Goal: Browse casually

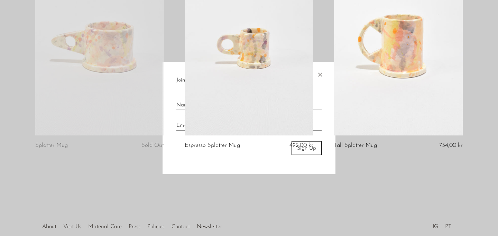
scroll to position [190, 0]
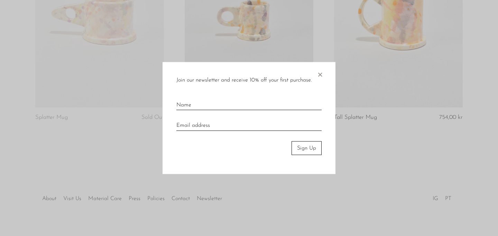
click at [321, 72] on span "×" at bounding box center [320, 73] width 7 height 22
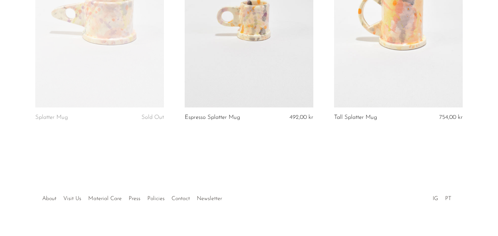
scroll to position [0, 0]
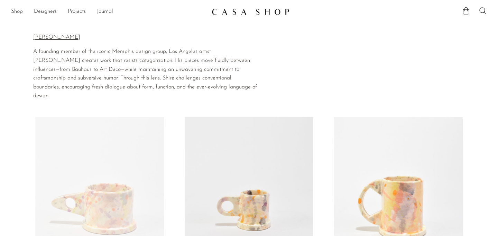
click at [14, 12] on link "Shop" at bounding box center [17, 11] width 12 height 9
click at [39, 13] on link "Designers" at bounding box center [45, 11] width 23 height 9
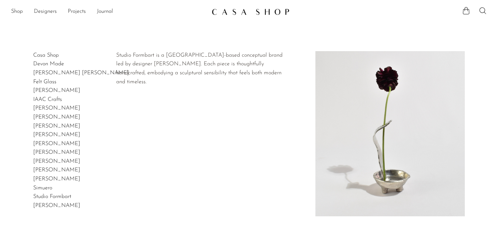
click at [44, 198] on link "Studio Formbart" at bounding box center [52, 197] width 38 height 6
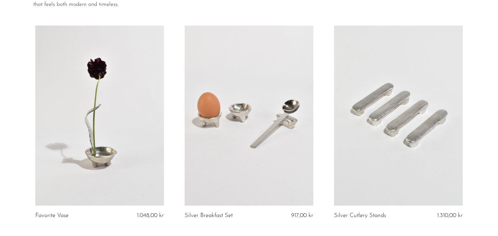
scroll to position [64, 0]
click at [434, 112] on link at bounding box center [398, 116] width 129 height 180
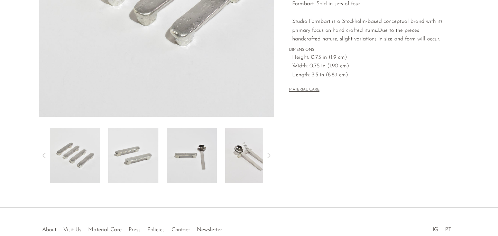
scroll to position [179, 0]
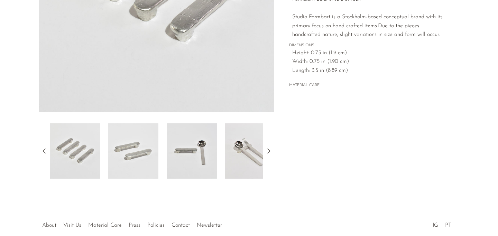
click at [191, 153] on img at bounding box center [192, 151] width 50 height 55
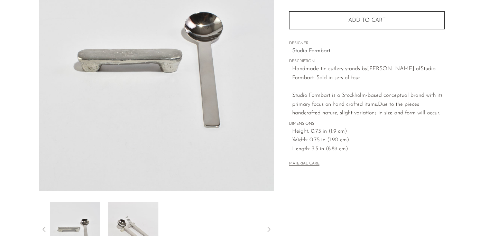
scroll to position [0, 0]
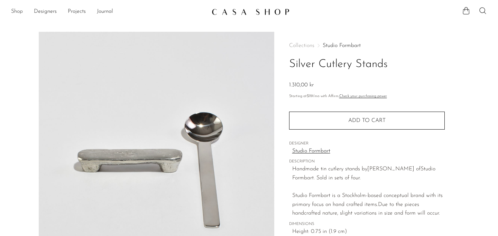
click at [15, 12] on link "Shop" at bounding box center [17, 11] width 12 height 9
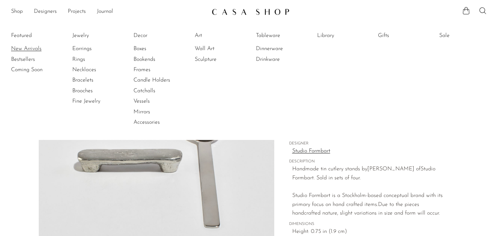
click at [36, 51] on link "New Arrivals" at bounding box center [37, 49] width 52 height 8
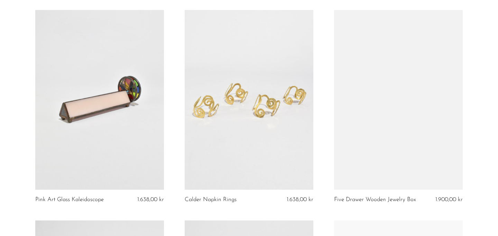
scroll to position [952, 0]
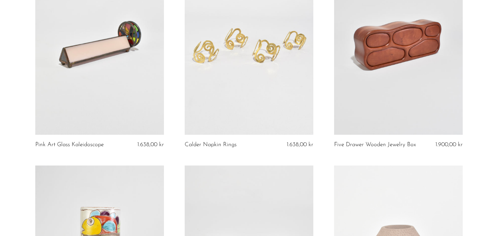
click at [431, 66] on link at bounding box center [398, 45] width 129 height 180
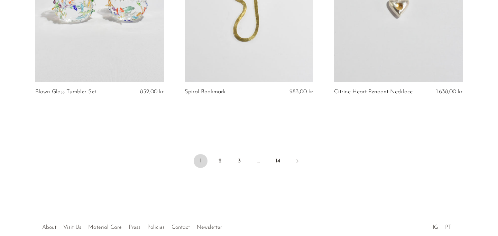
scroll to position [2516, 0]
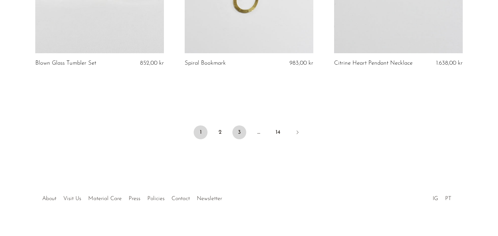
click at [235, 134] on link "3" at bounding box center [240, 133] width 14 height 14
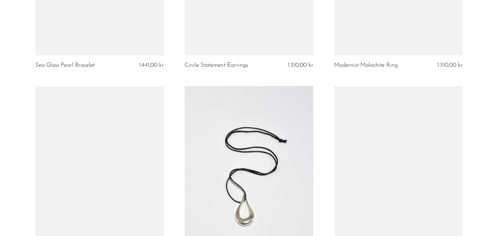
scroll to position [1958, 0]
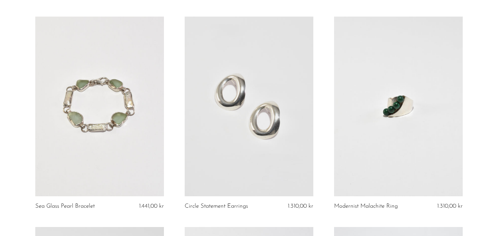
click at [261, 108] on link at bounding box center [249, 107] width 129 height 180
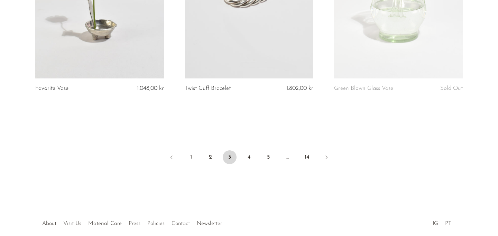
scroll to position [2531, 0]
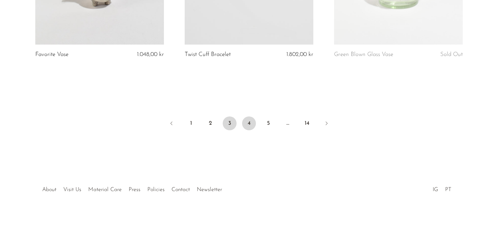
click at [250, 120] on link "4" at bounding box center [249, 124] width 14 height 14
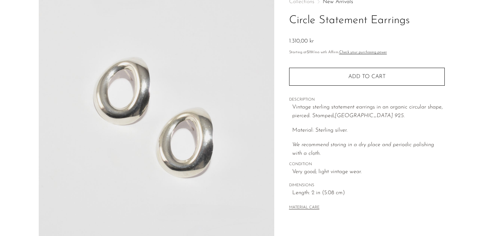
scroll to position [72, 0]
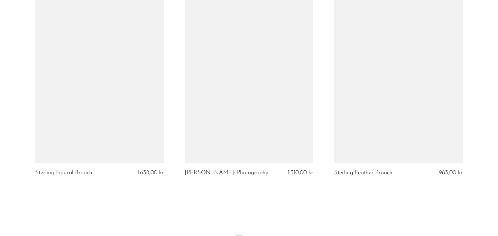
scroll to position [2505, 0]
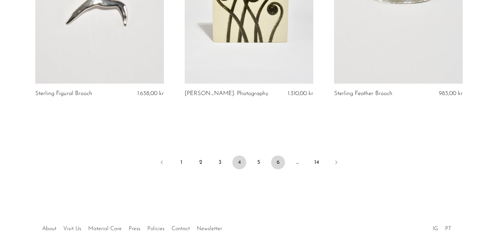
click at [276, 157] on link "6" at bounding box center [278, 163] width 14 height 14
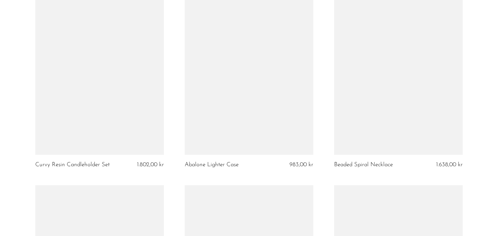
scroll to position [1561, 0]
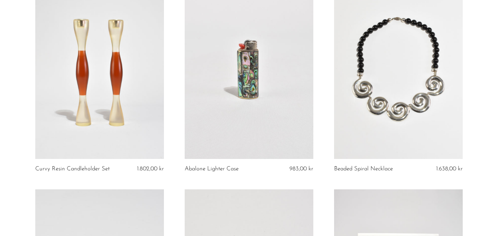
click at [255, 74] on link at bounding box center [249, 69] width 129 height 180
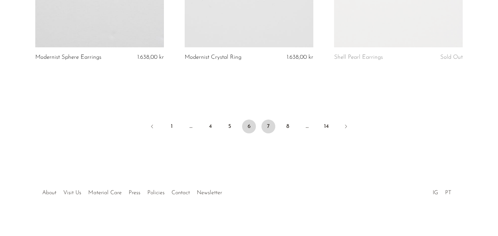
scroll to position [2525, 0]
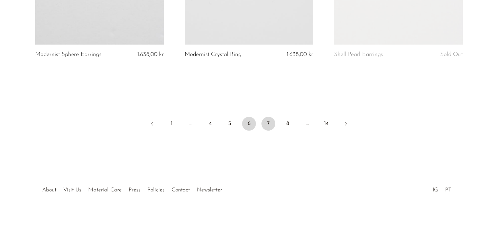
click at [271, 123] on link "7" at bounding box center [269, 124] width 14 height 14
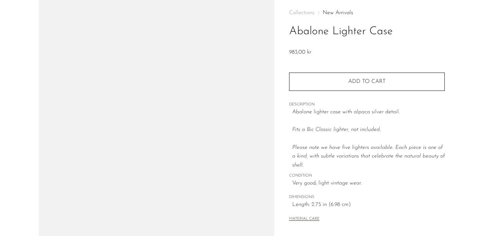
scroll to position [45, 0]
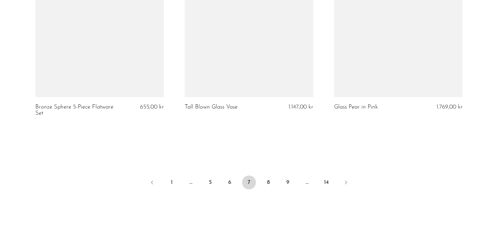
scroll to position [2495, 0]
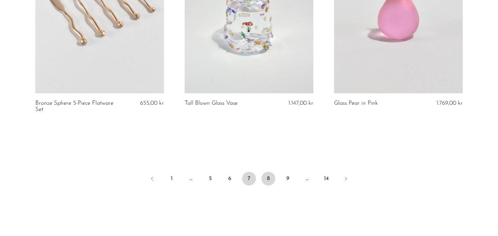
click at [270, 172] on link "8" at bounding box center [269, 179] width 14 height 14
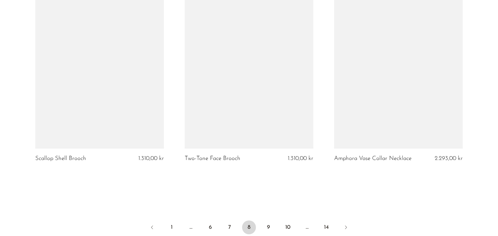
scroll to position [2415, 0]
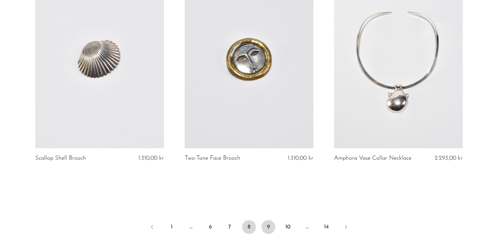
click at [267, 228] on link "9" at bounding box center [269, 227] width 14 height 14
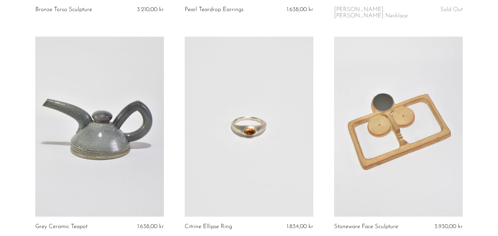
scroll to position [2519, 0]
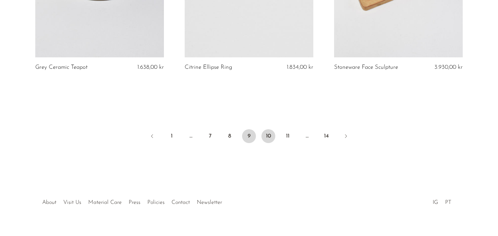
click at [270, 129] on link "10" at bounding box center [269, 136] width 14 height 14
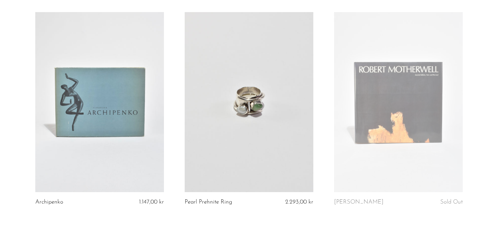
scroll to position [2380, 0]
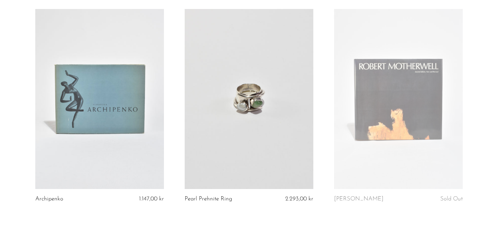
click at [394, 116] on link at bounding box center [398, 99] width 129 height 180
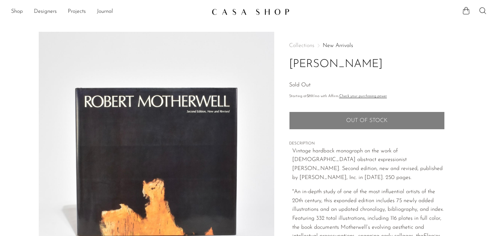
drag, startPoint x: 289, startPoint y: 61, endPoint x: 425, endPoint y: 65, distance: 136.4
click at [425, 65] on h1 "Robert Motherwell" at bounding box center [367, 65] width 156 height 18
copy h1 "Robert Motherwell"
click at [220, 8] on link at bounding box center [249, 12] width 75 height 12
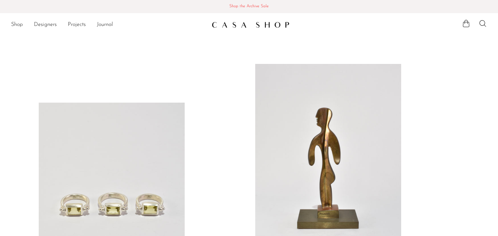
scroll to position [449, 0]
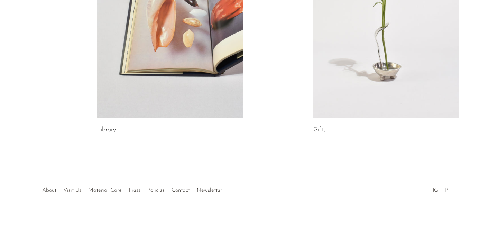
click at [72, 189] on link "Visit Us" at bounding box center [72, 191] width 18 height 6
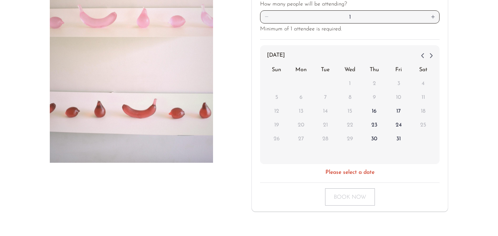
scroll to position [195, 0]
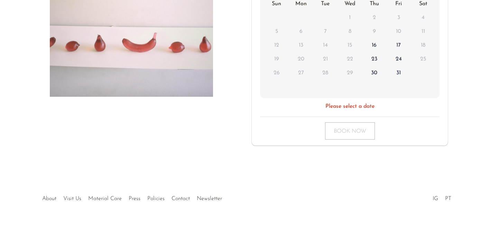
click at [185, 188] on div at bounding box center [249, 192] width 133 height 24
click at [136, 196] on link "Press" at bounding box center [135, 199] width 12 height 6
click at [181, 195] on li "Contact" at bounding box center [180, 199] width 25 height 9
click at [181, 196] on link "Contact" at bounding box center [181, 199] width 18 height 6
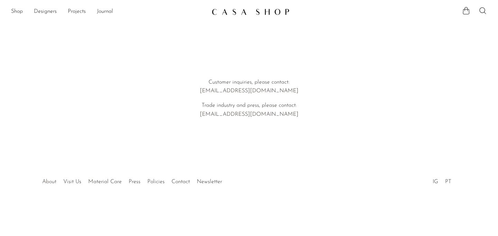
click at [48, 182] on link "About" at bounding box center [49, 182] width 14 height 6
